Goal: Navigation & Orientation: Find specific page/section

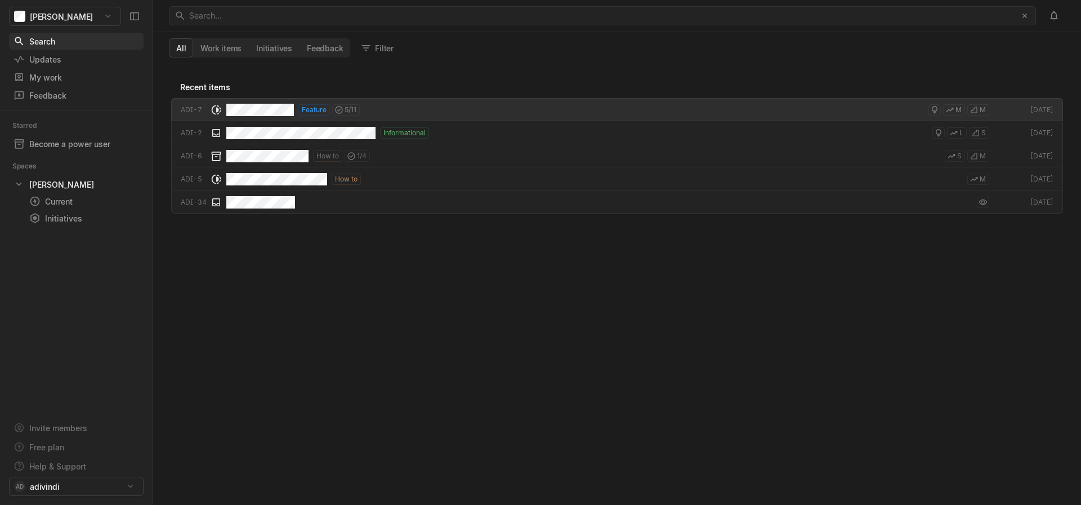
scroll to position [440, 928]
click at [132, 17] on icon at bounding box center [134, 16] width 11 height 11
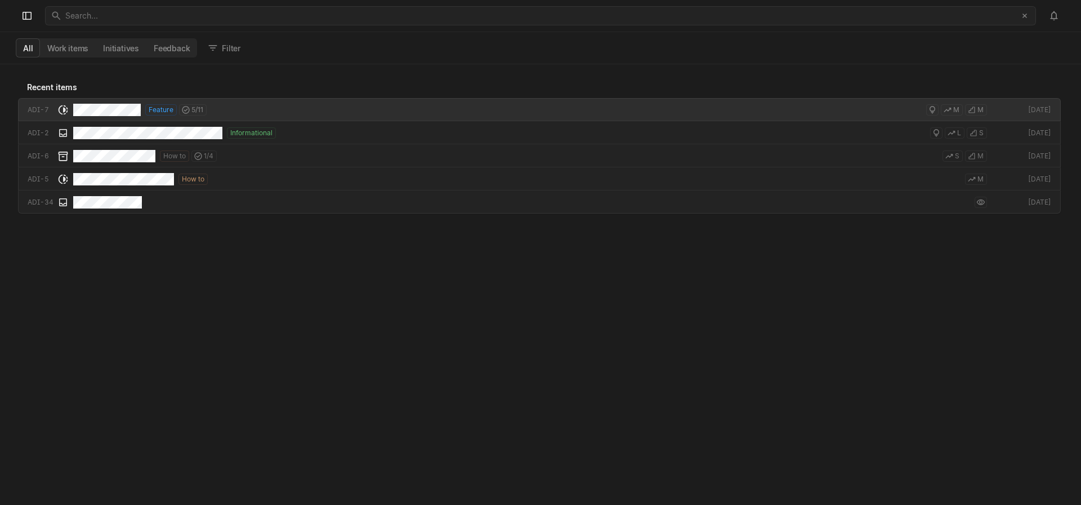
scroll to position [440, 1081]
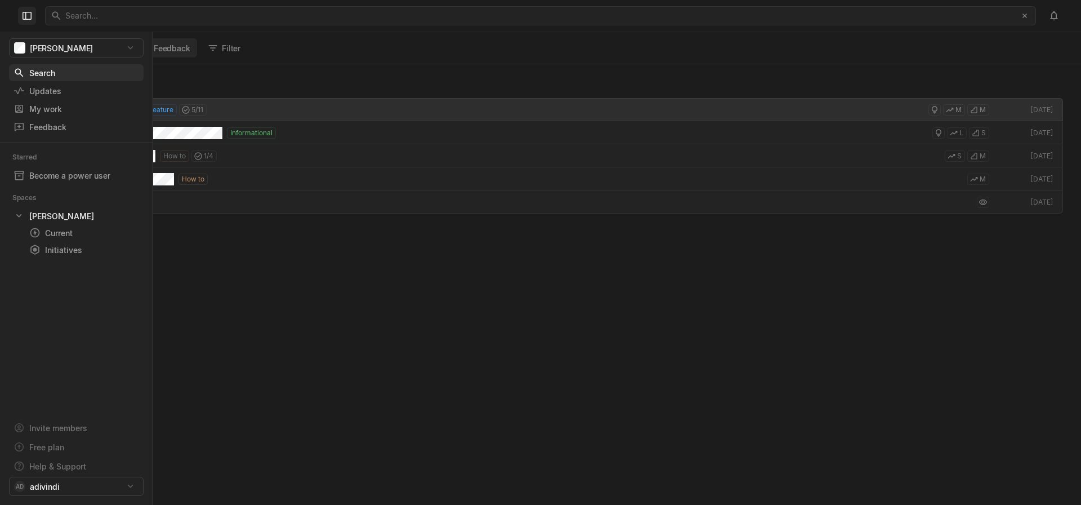
click at [27, 16] on icon at bounding box center [26, 15] width 11 height 11
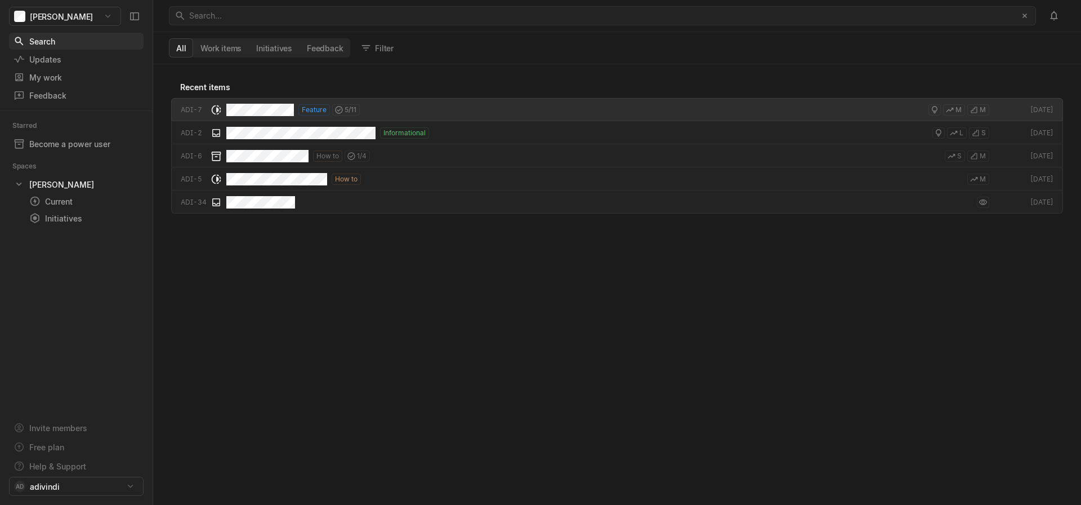
scroll to position [440, 928]
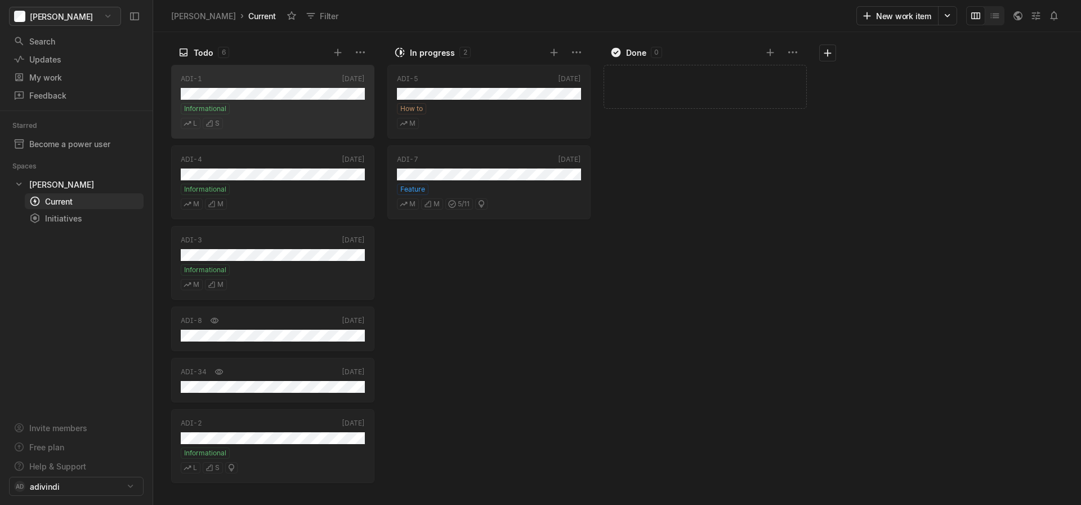
click at [108, 14] on html "[PERSON_NAME] Search / Updates g then u My work = Feedback g then f Starred Bec…" at bounding box center [540, 252] width 1081 height 505
click at [108, 17] on html "[PERSON_NAME] Search / Updates g then u My work = Feedback g then f Starred Bec…" at bounding box center [540, 252] width 1081 height 505
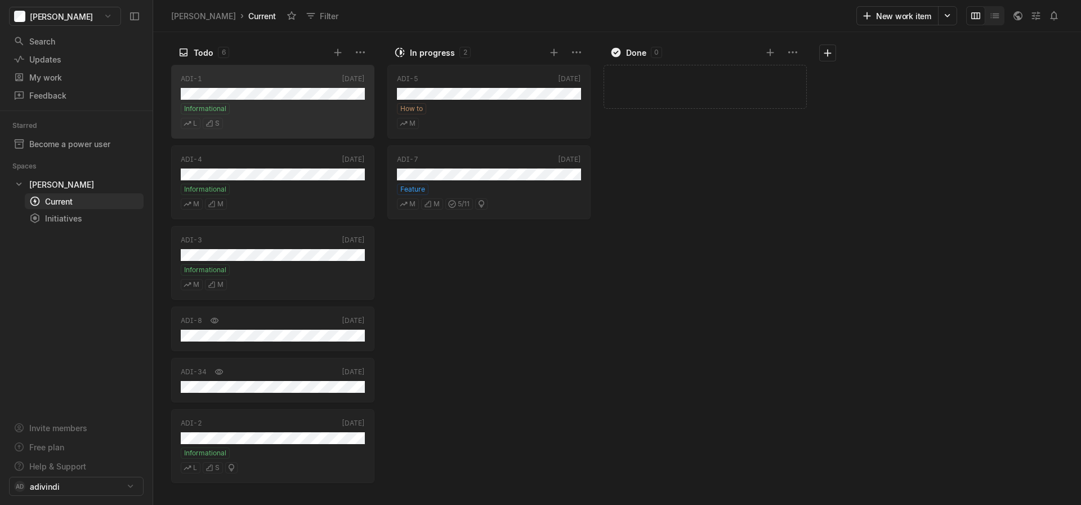
click at [163, 36] on html "[PERSON_NAME] Search / Updates g then u My work = Feedback g then f Starred Bec…" at bounding box center [540, 252] width 1081 height 505
